Goal: Information Seeking & Learning: Understand process/instructions

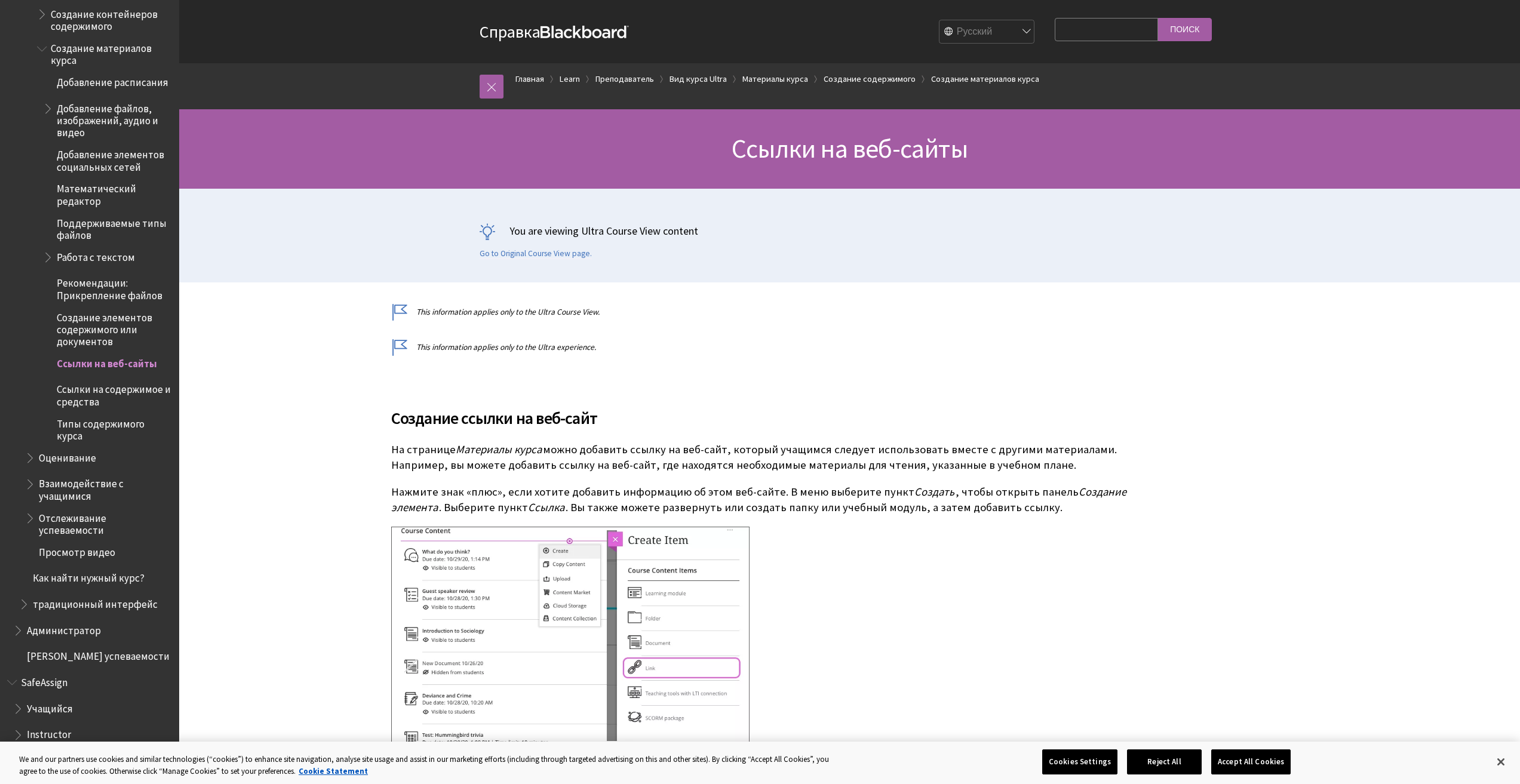
click at [99, 191] on span "Математический редактор" at bounding box center [114, 193] width 114 height 28
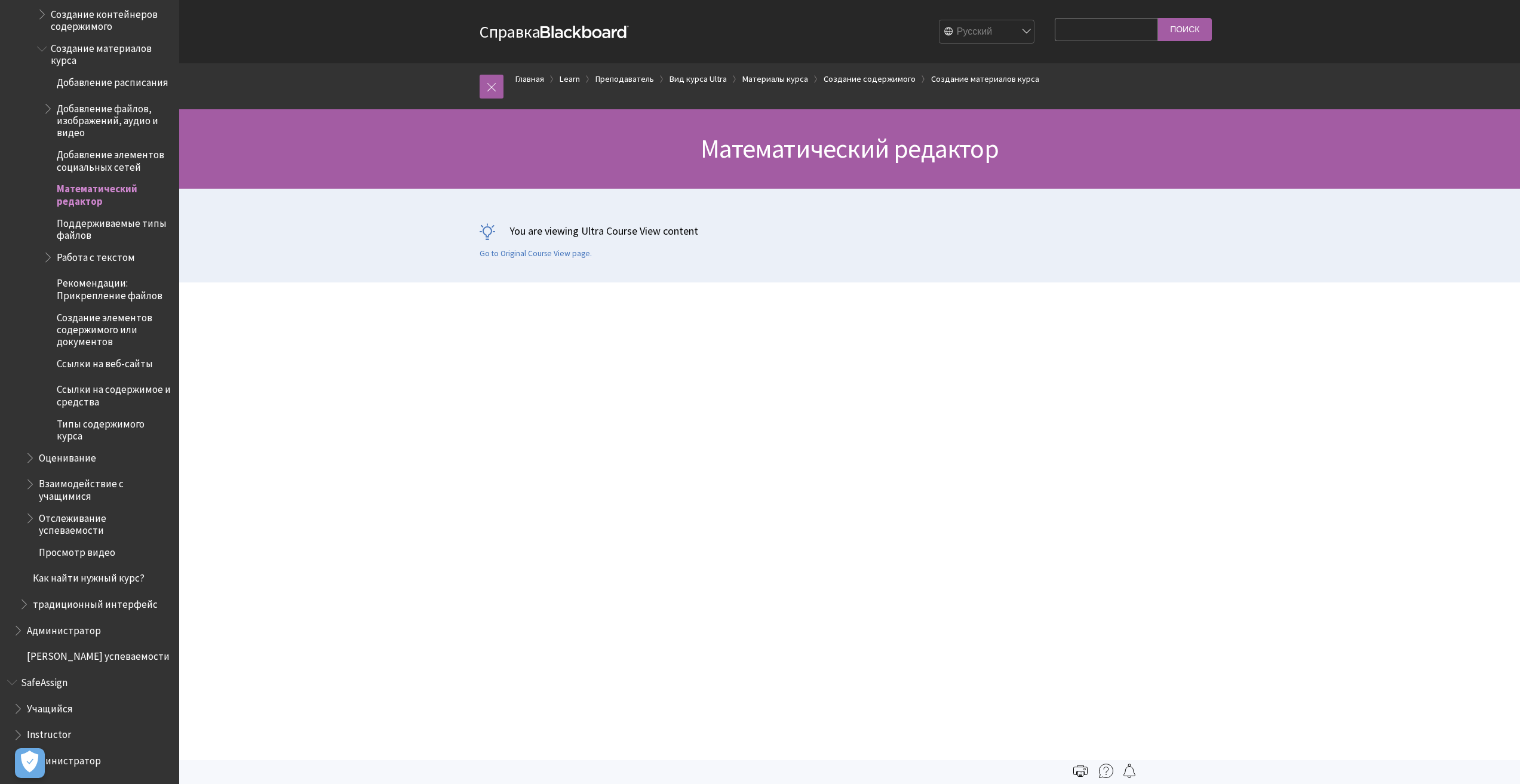
click at [87, 79] on span "Добавление расписания" at bounding box center [112, 81] width 111 height 16
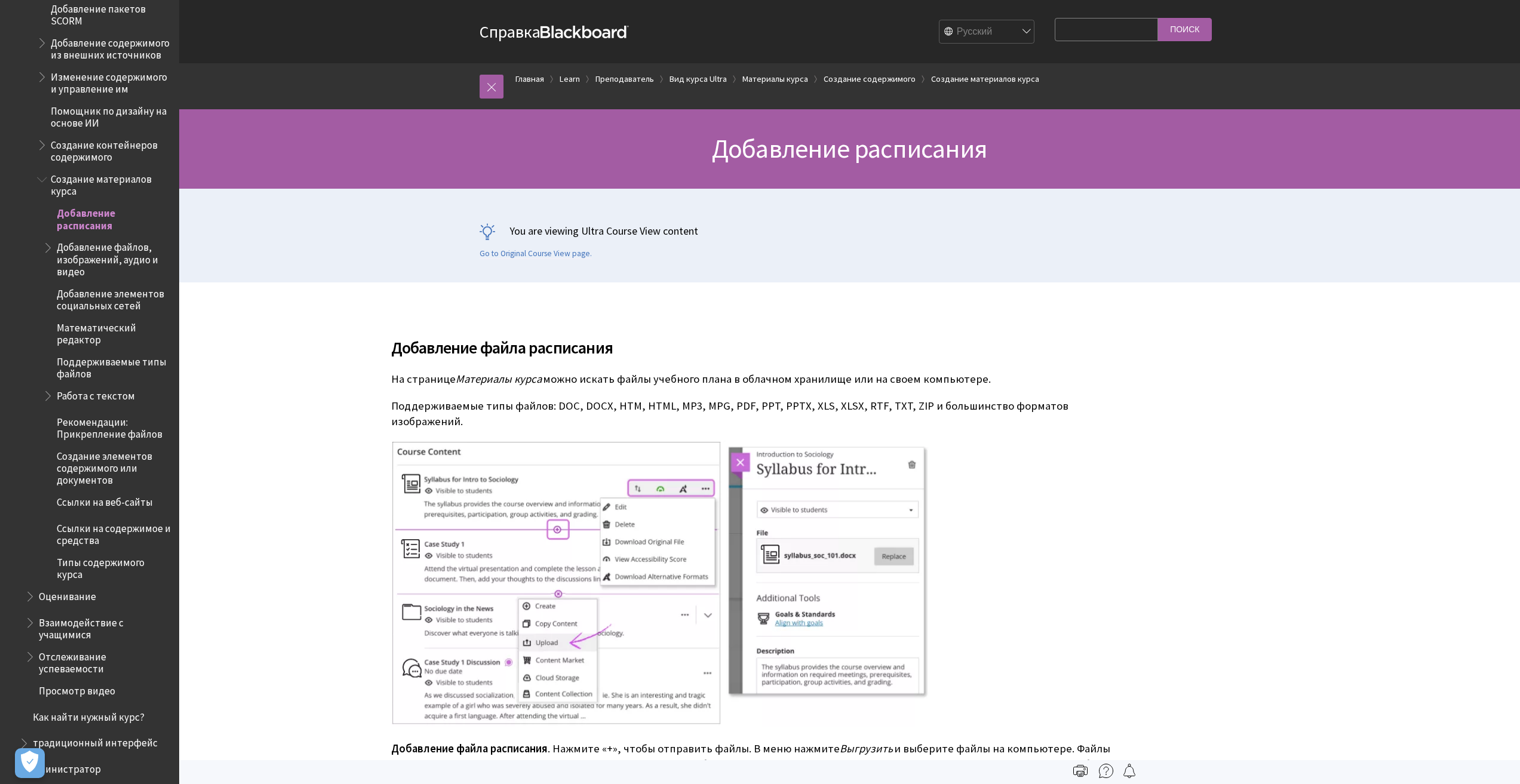
scroll to position [1490, 0]
